Goal: Check status

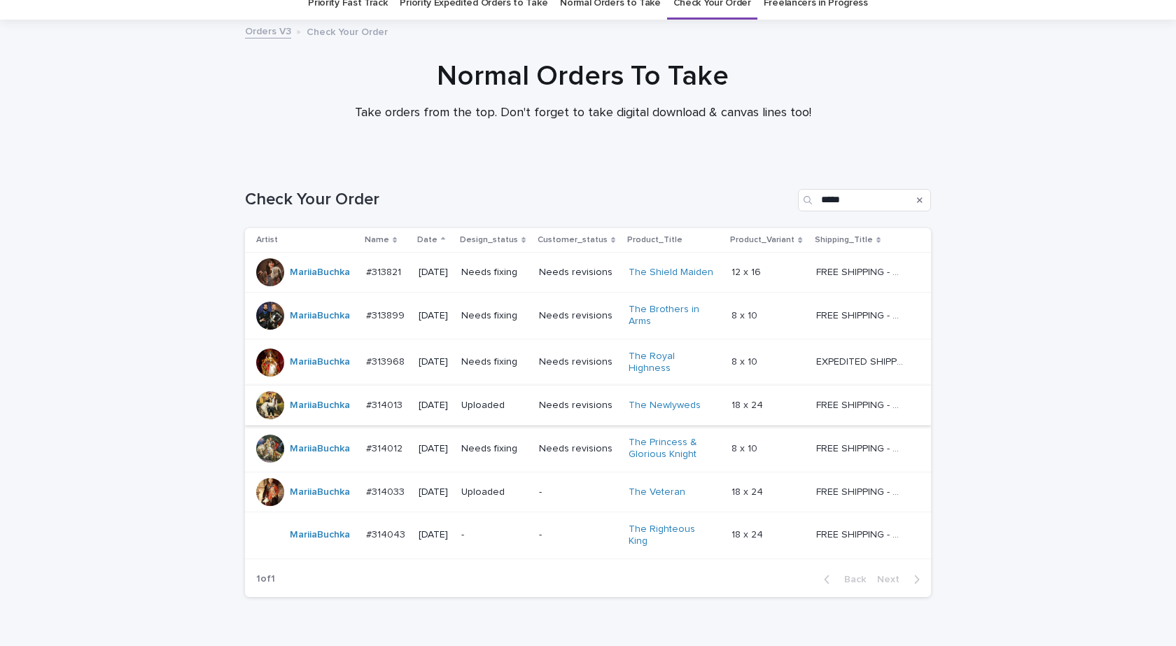
scroll to position [116, 0]
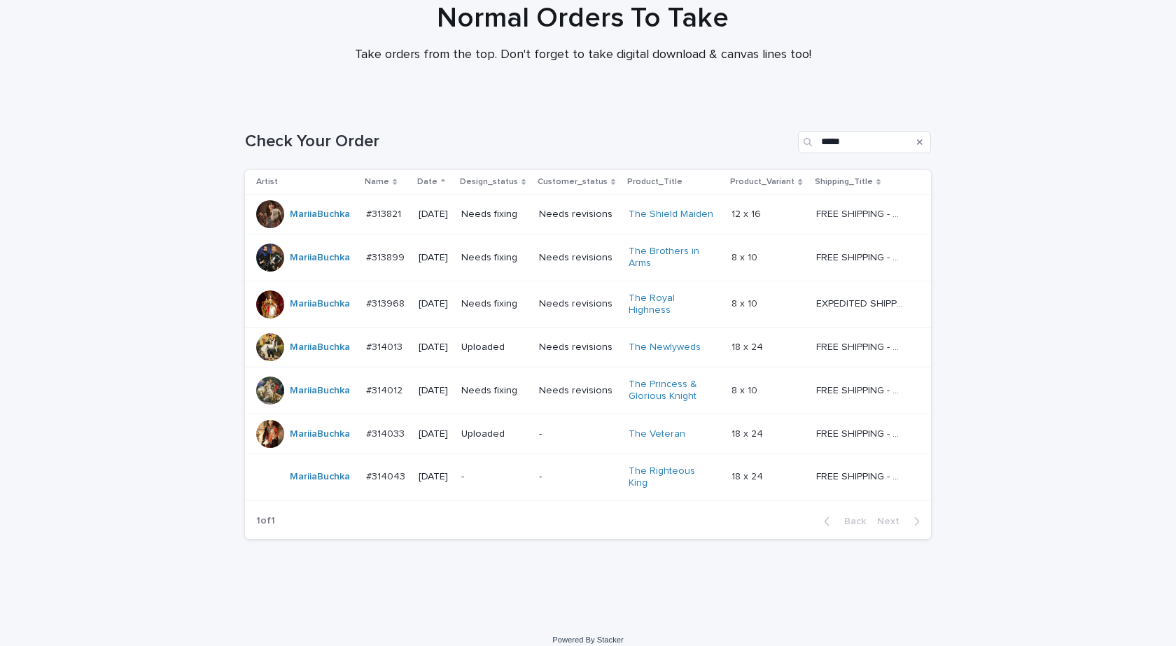
click at [305, 441] on div "MariiaBuchka" at bounding box center [305, 434] width 99 height 28
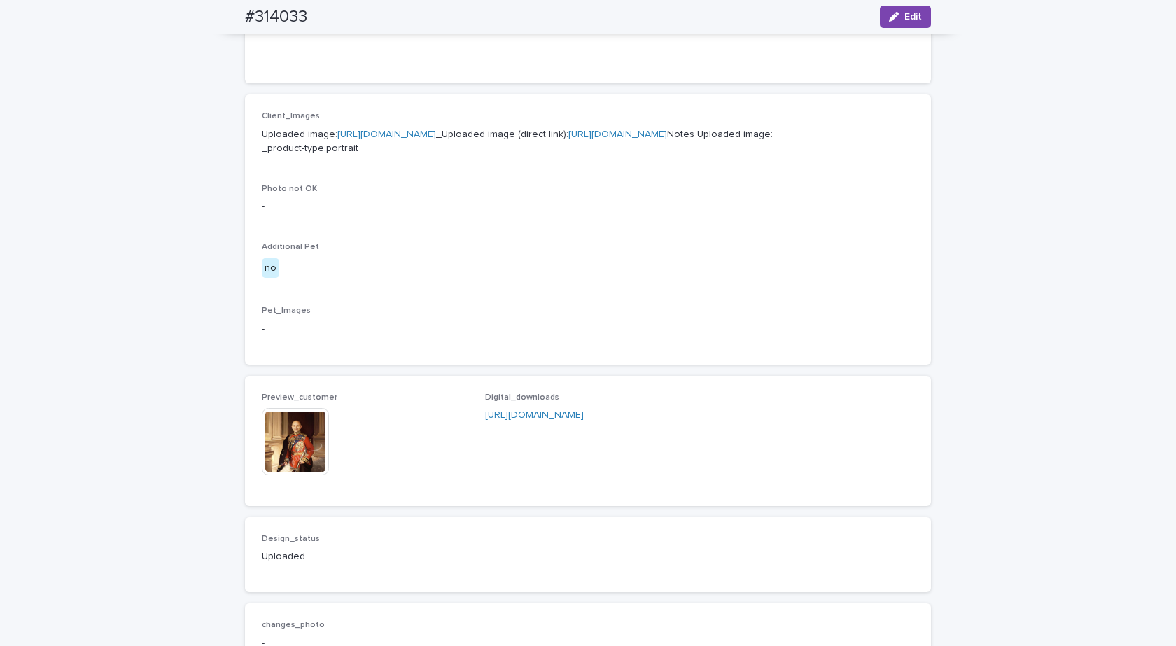
scroll to position [630, 0]
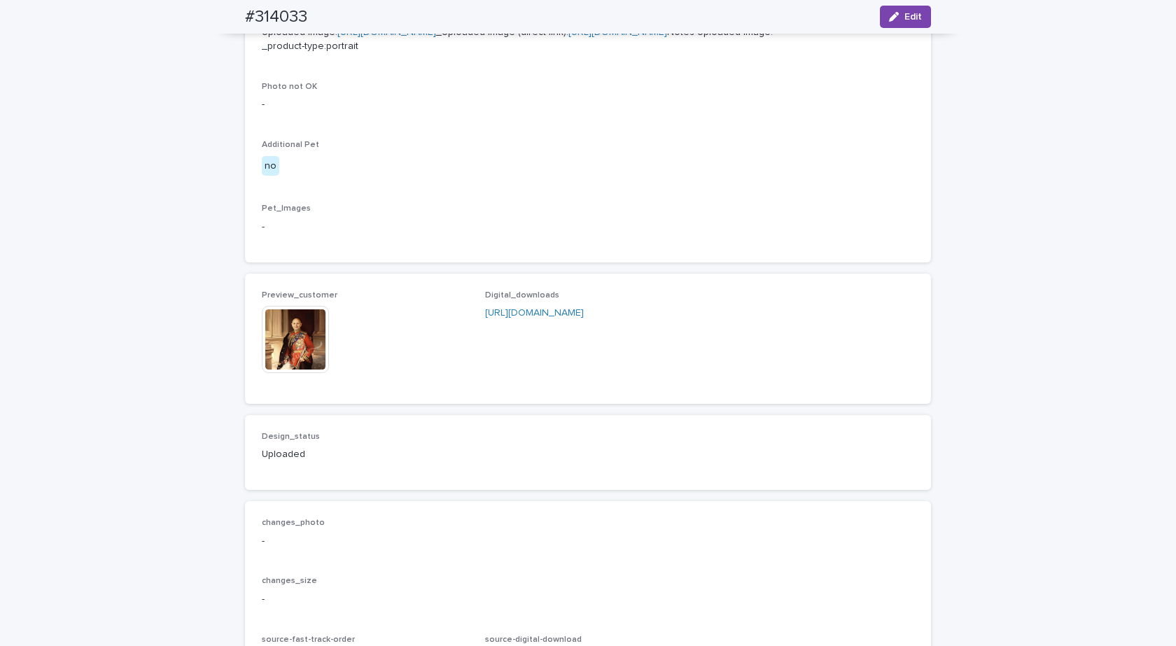
click at [287, 373] on img at bounding box center [295, 339] width 67 height 67
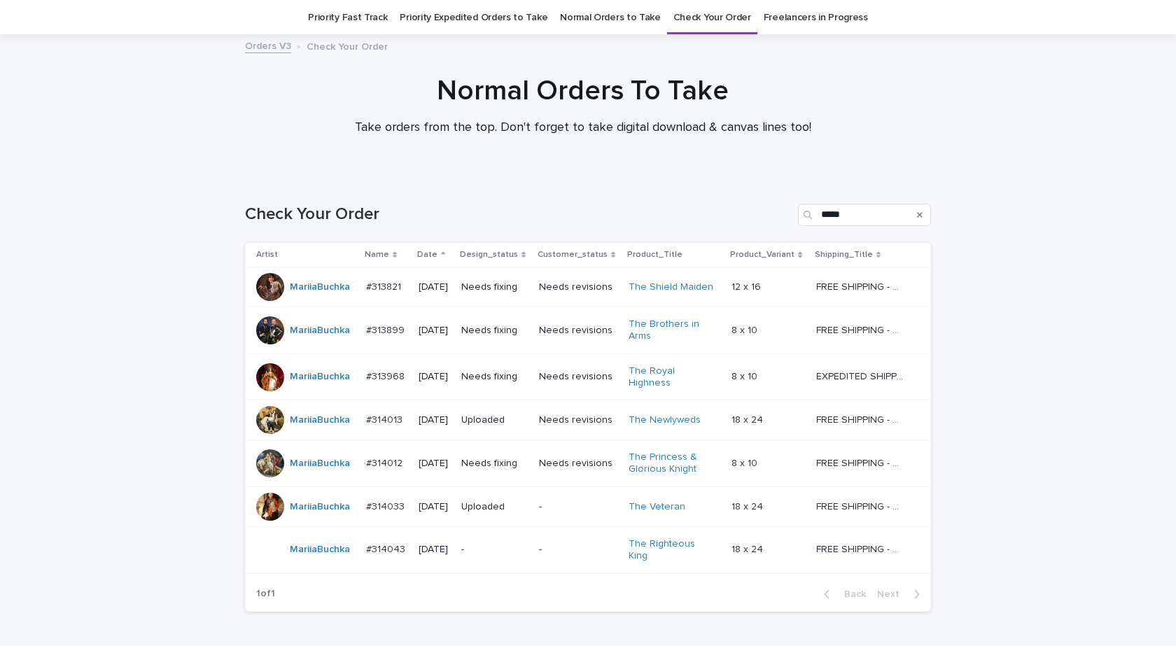
scroll to position [45, 0]
click at [291, 549] on div "MariiaBuchka" at bounding box center [320, 548] width 60 height 23
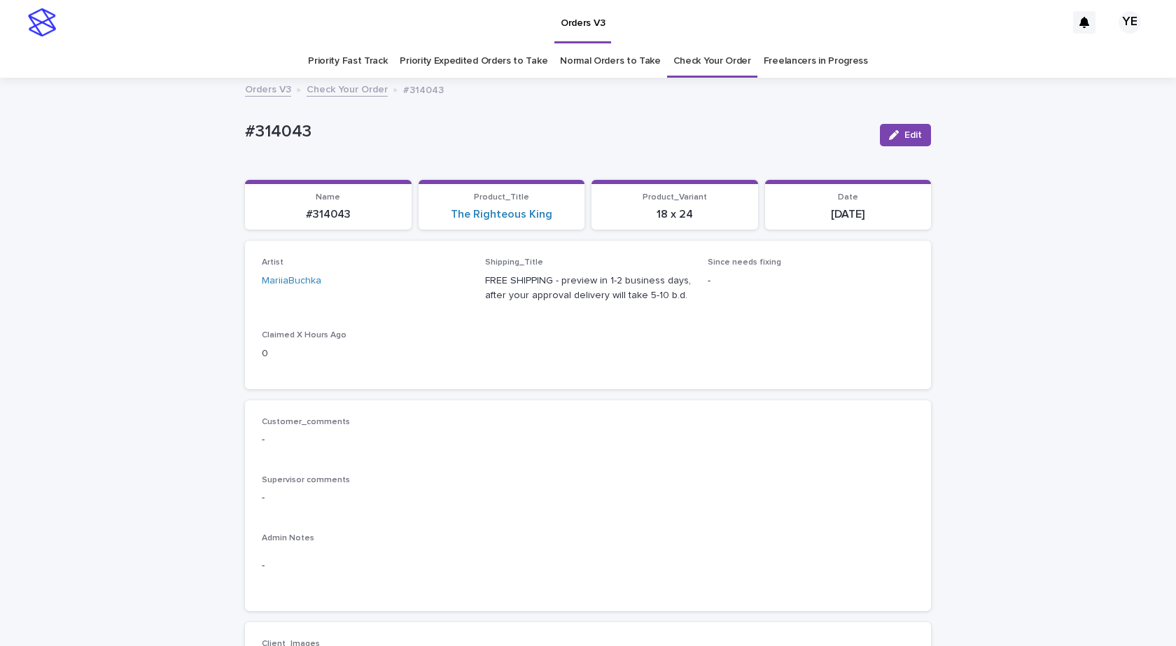
click at [344, 92] on link "Check Your Order" at bounding box center [347, 89] width 81 height 16
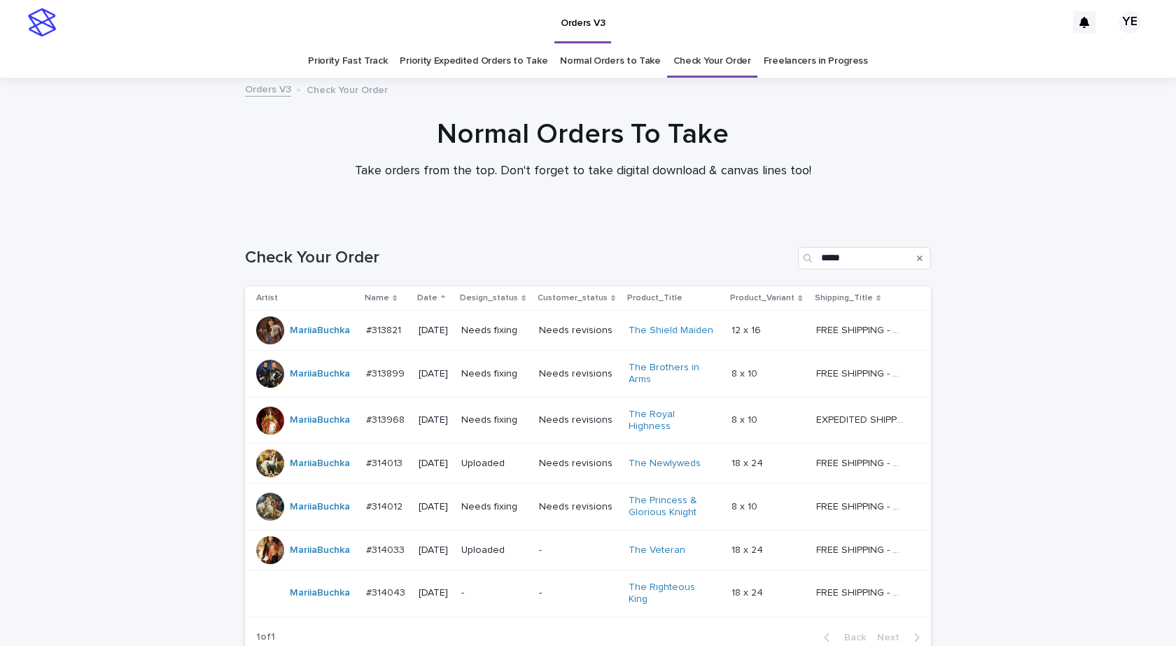
scroll to position [45, 0]
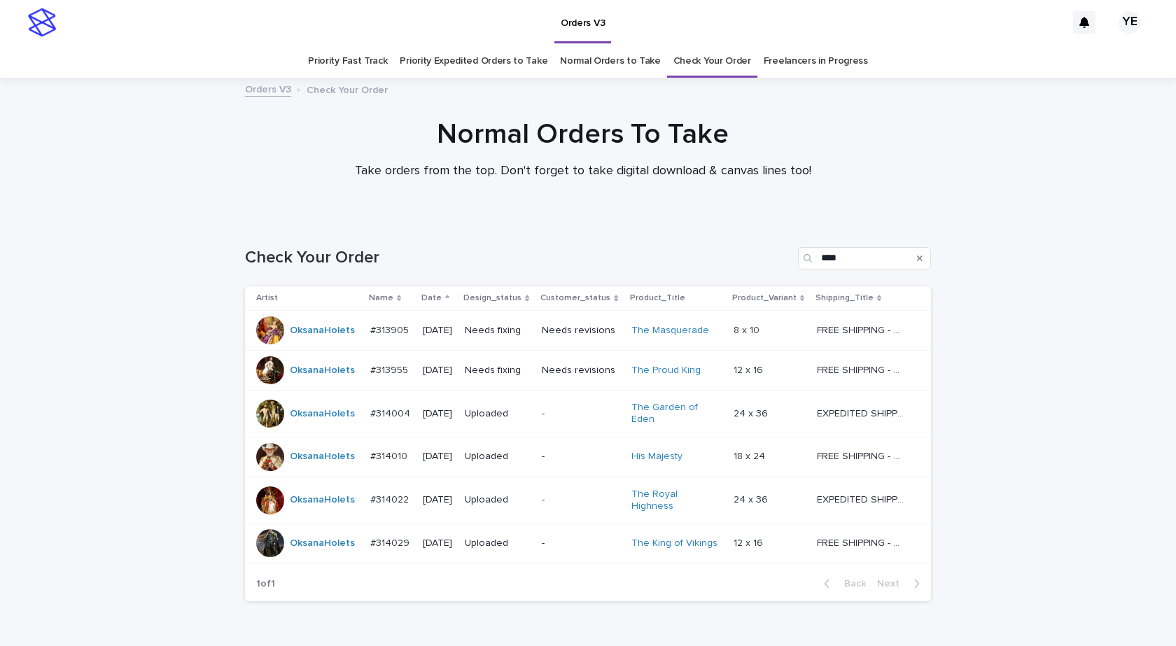
click at [334, 542] on div "OksanaHolets" at bounding box center [307, 543] width 103 height 28
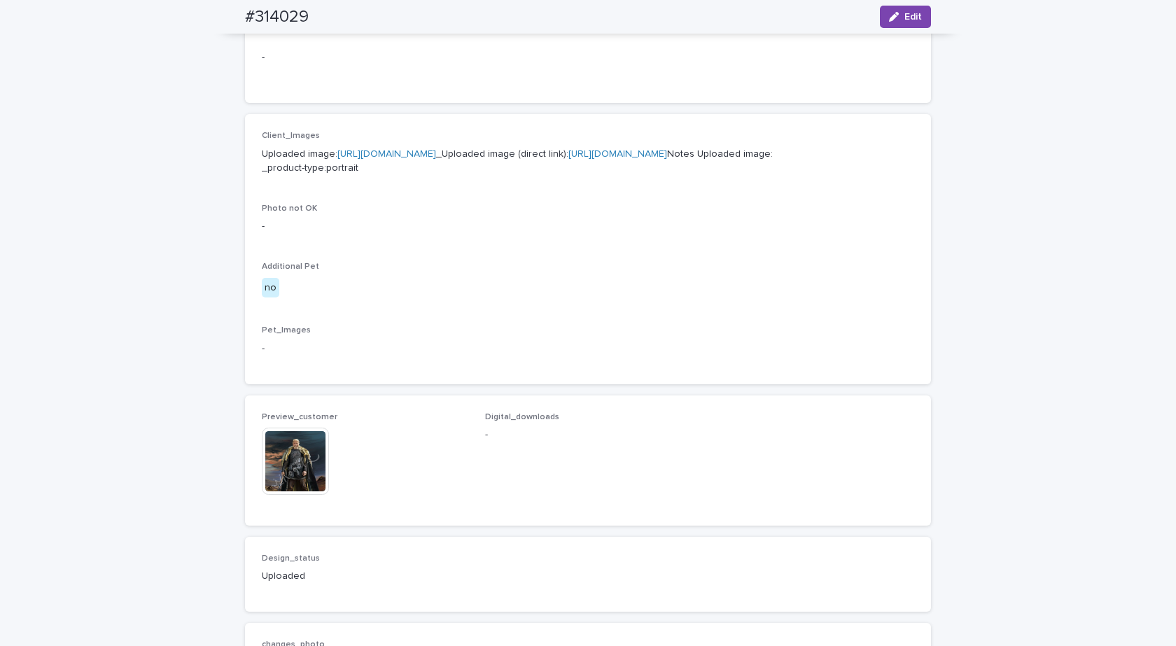
scroll to position [700, 0]
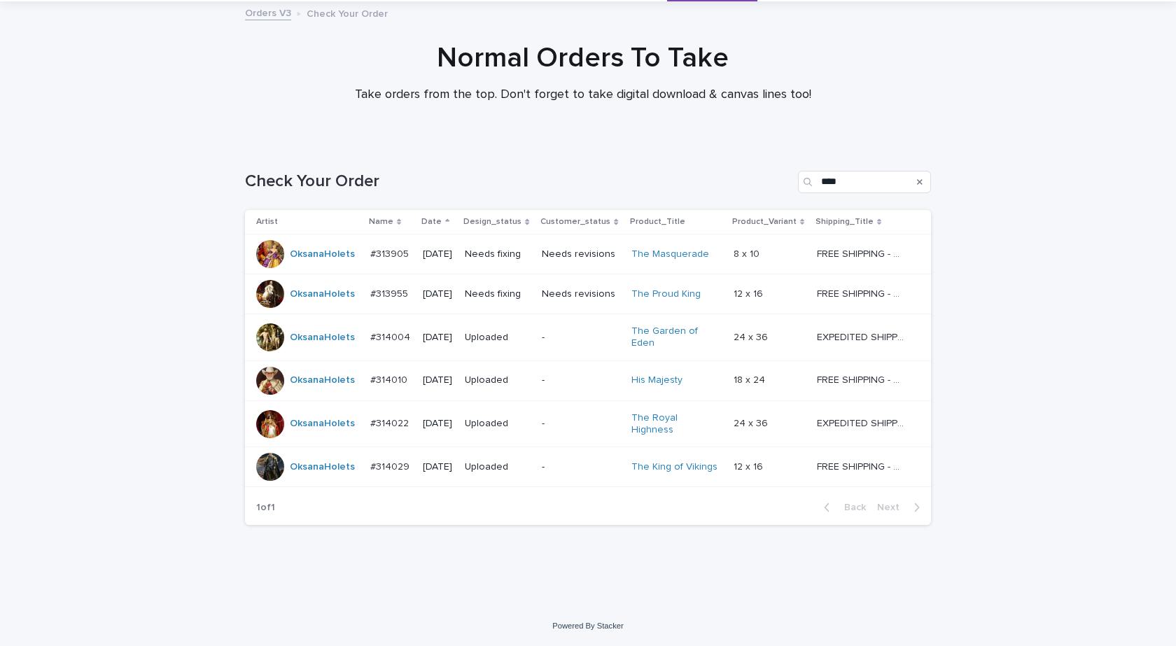
scroll to position [45, 0]
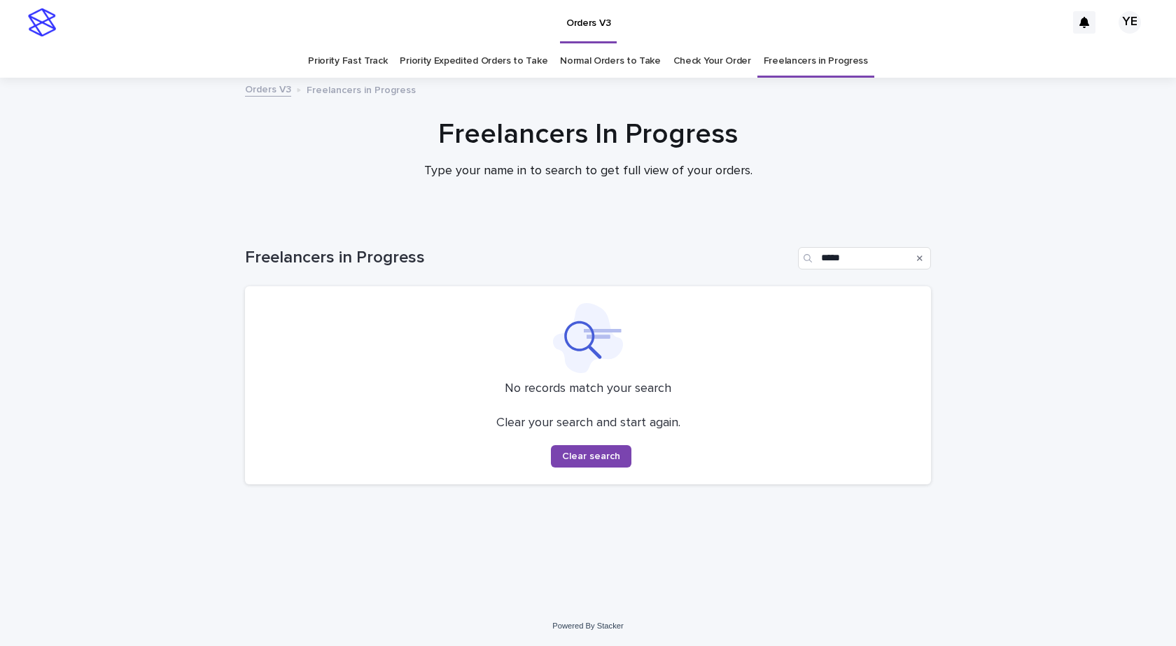
click at [284, 160] on div "Freelancers In Progress Type your name in to search to get full view of your or…" at bounding box center [588, 149] width 700 height 62
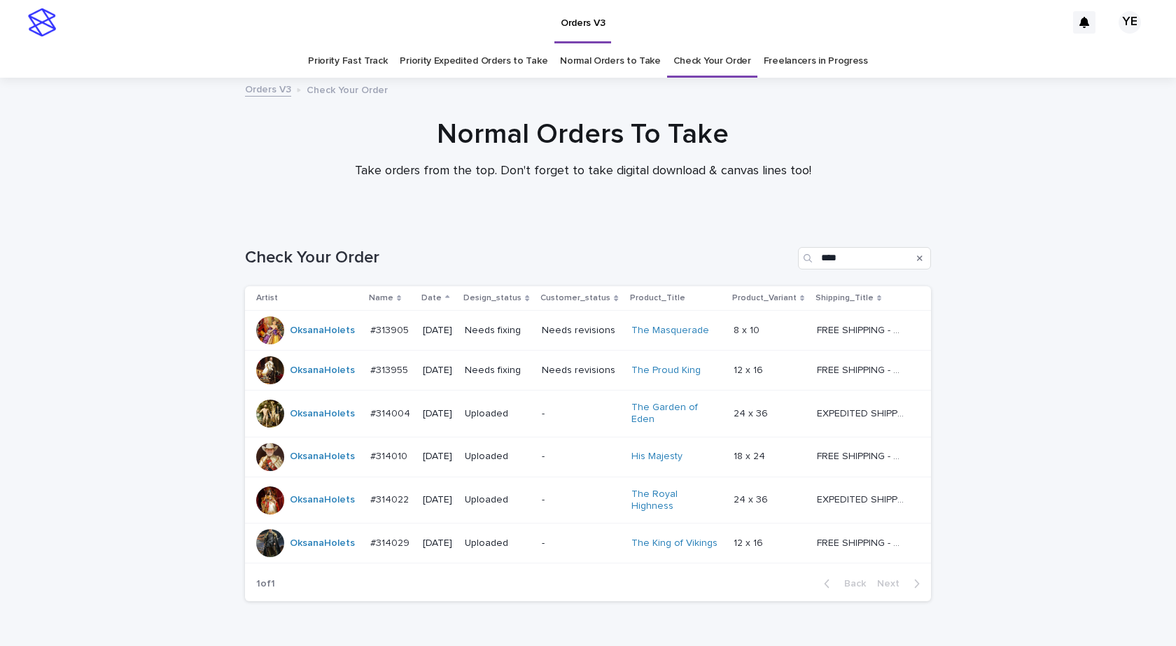
scroll to position [45, 0]
